Goal: Information Seeking & Learning: Find specific fact

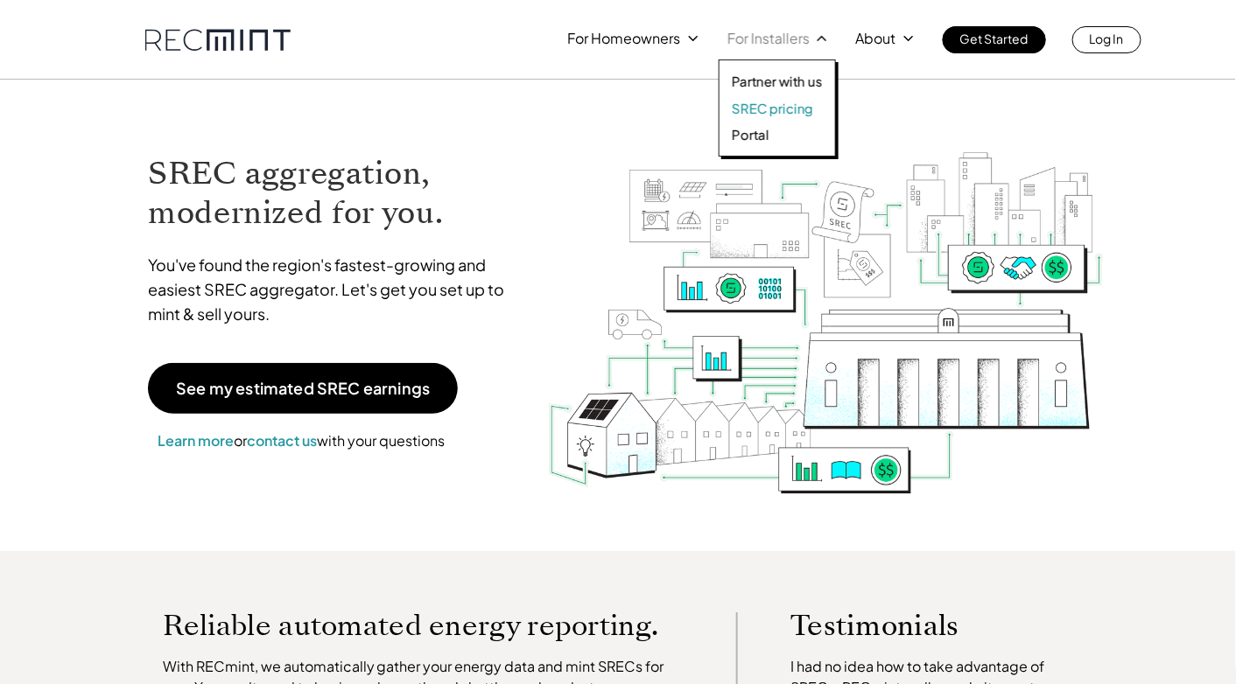
click at [791, 109] on p "SREC pricing" at bounding box center [772, 109] width 81 height 18
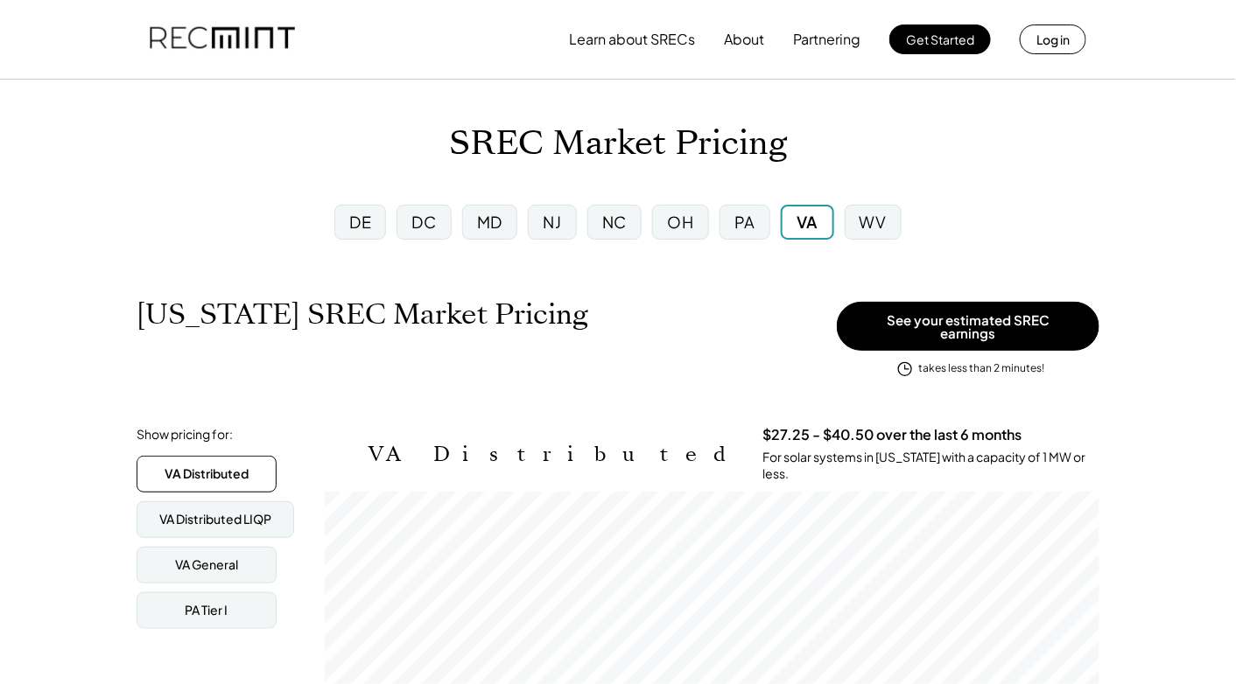
click at [485, 211] on div "MD" at bounding box center [489, 222] width 25 height 22
